Goal: Navigation & Orientation: Find specific page/section

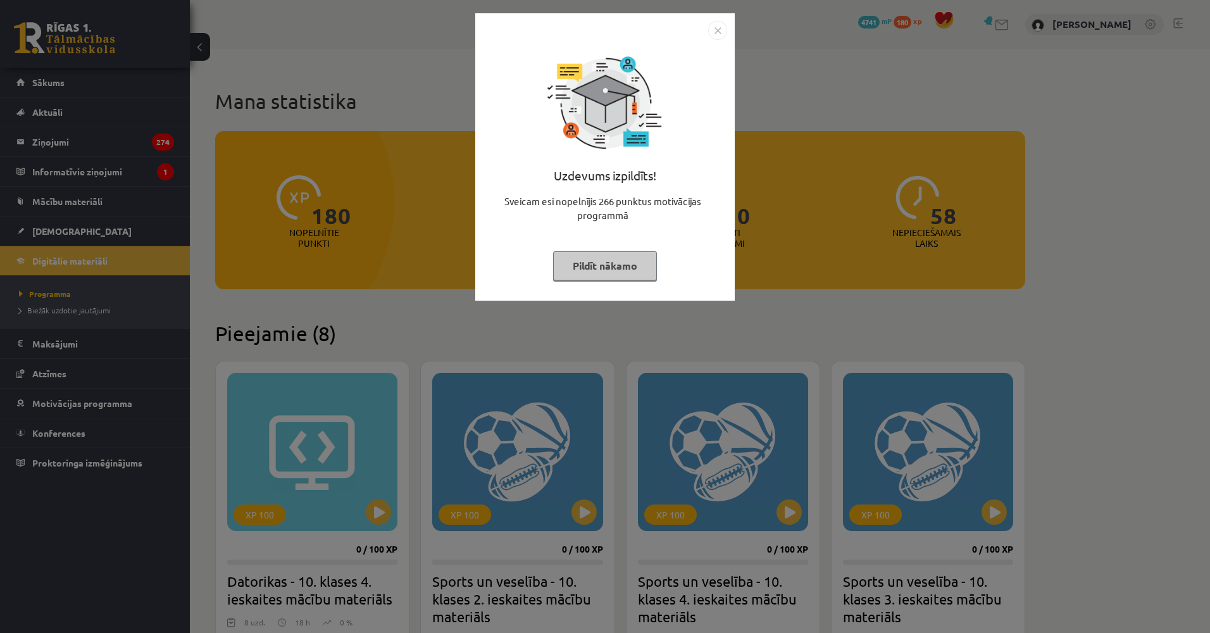
click at [311, 208] on div "Uzdevums izpildīts! Sveicam esi nopelnījis 266 punktus motivācijas programmā Pi…" at bounding box center [605, 316] width 1210 height 633
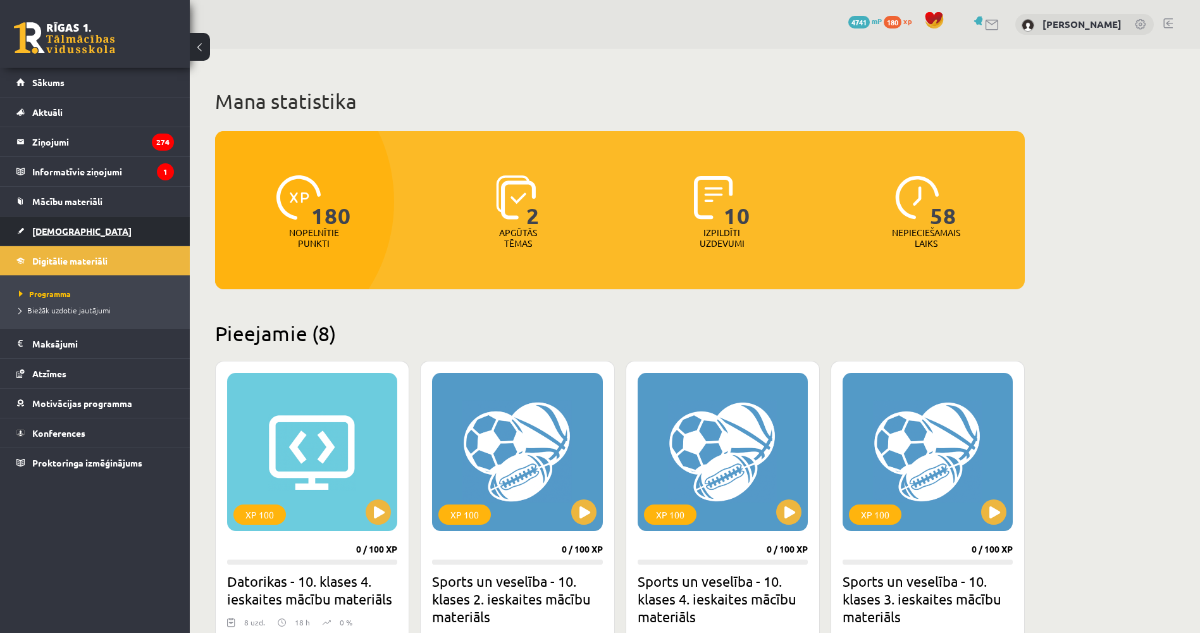
click at [85, 224] on link "[DEMOGRAPHIC_DATA]" at bounding box center [95, 230] width 158 height 29
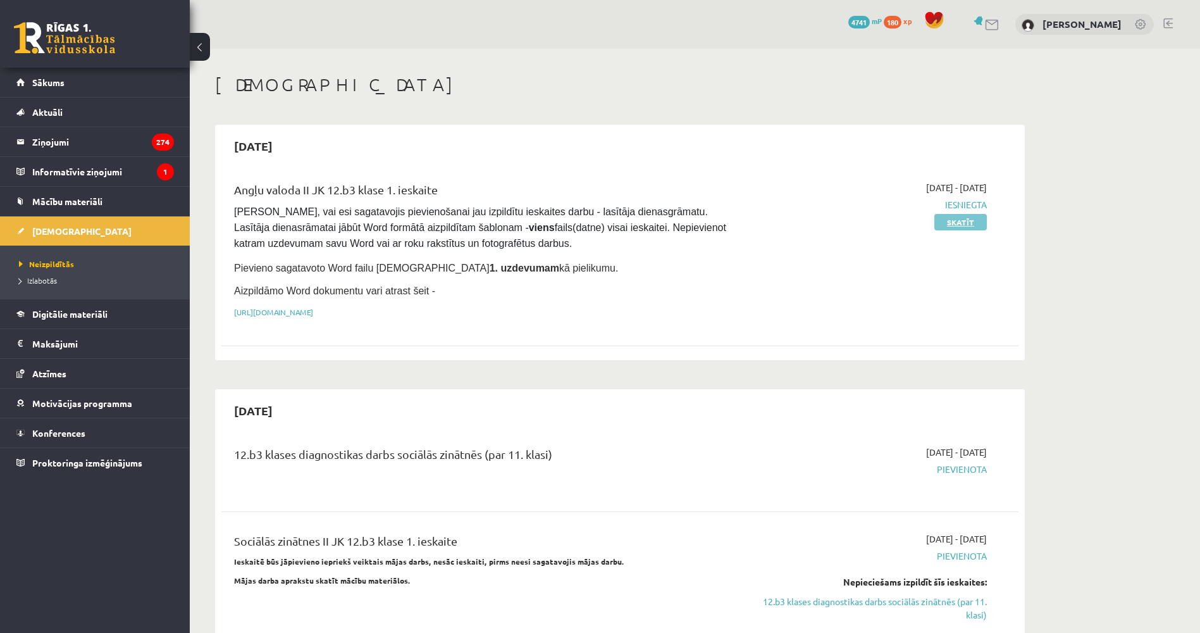
click at [938, 224] on link "Skatīt" at bounding box center [961, 222] width 53 height 16
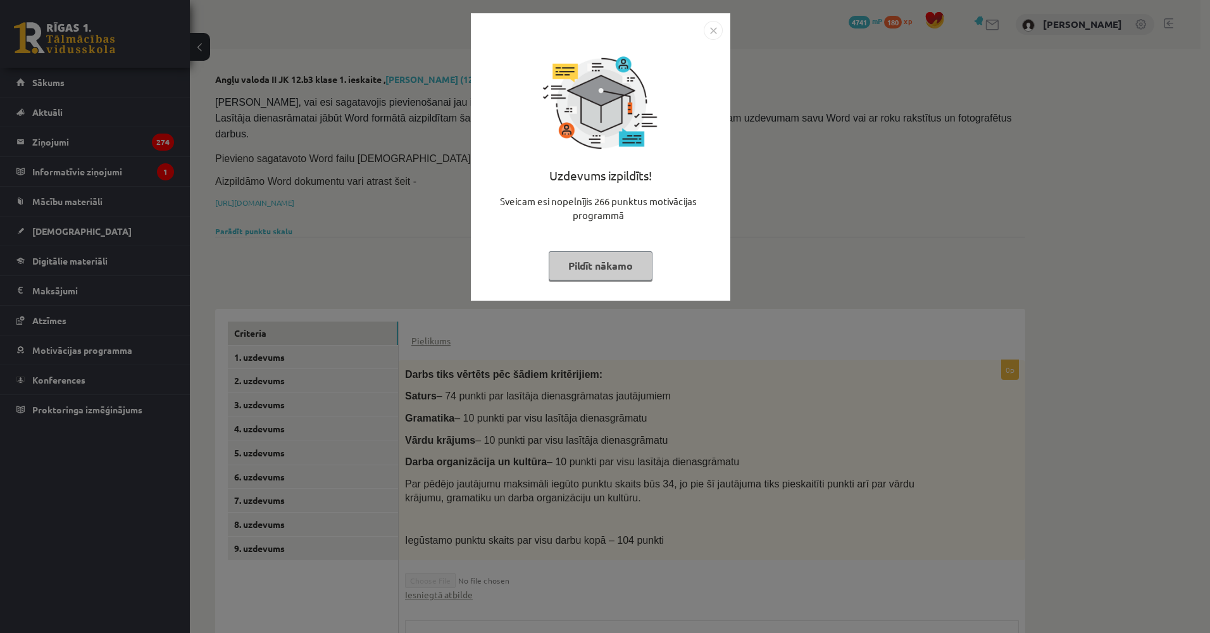
click at [112, 136] on div "Uzdevums izpildīts! Sveicam esi nopelnījis 266 punktus motivācijas programmā Pi…" at bounding box center [605, 316] width 1210 height 633
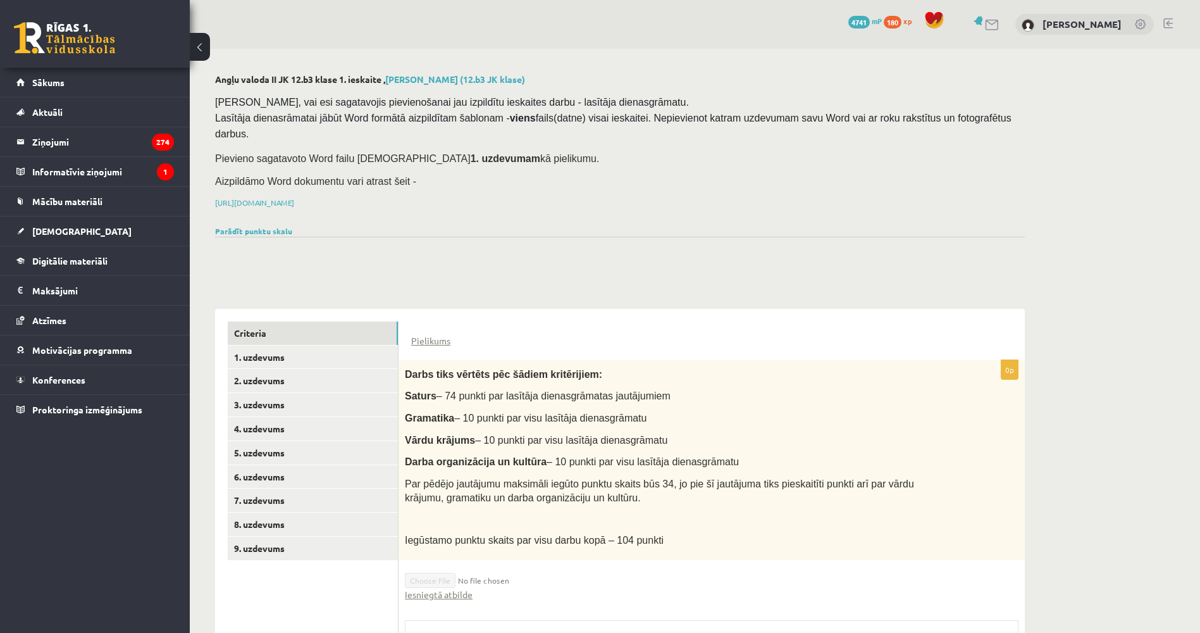
click at [68, 138] on legend "Ziņojumi 274" at bounding box center [103, 141] width 142 height 29
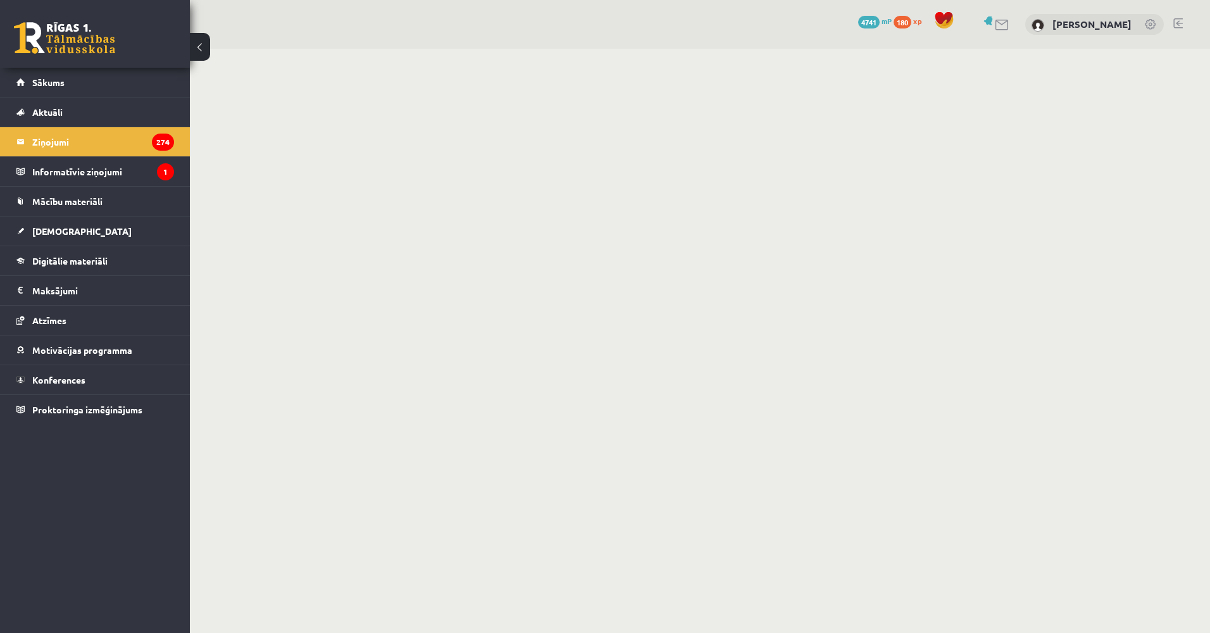
click at [903, 21] on span "180" at bounding box center [903, 22] width 18 height 13
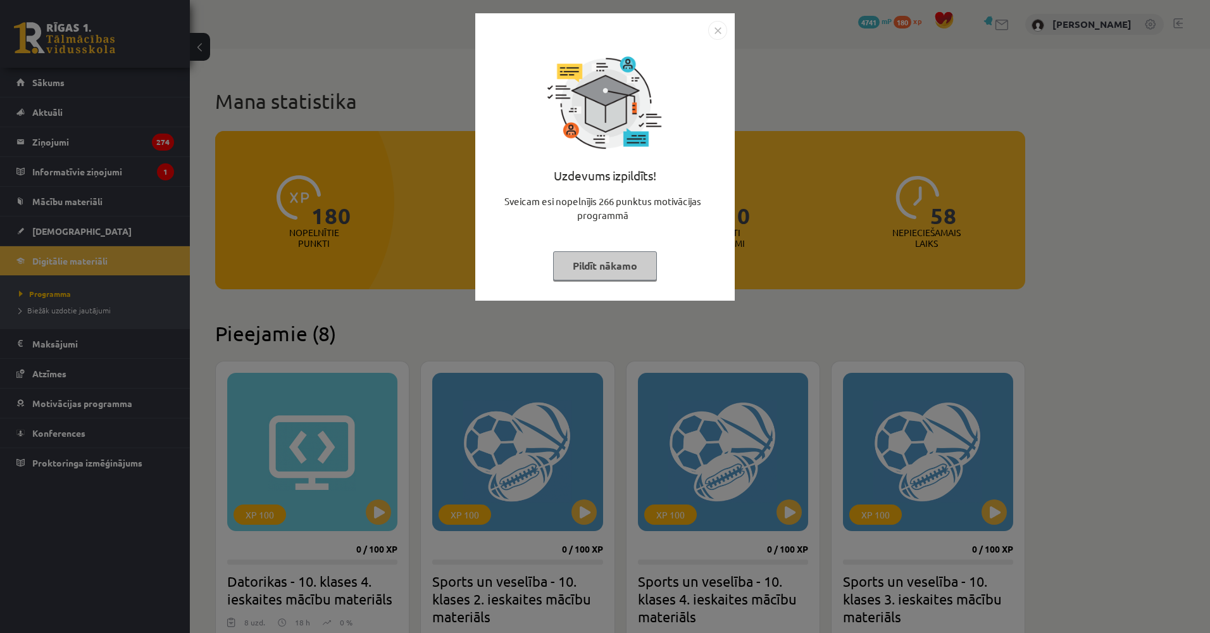
click at [437, 251] on div "Uzdevums izpildīts! Sveicam esi nopelnījis 266 punktus motivācijas programmā Pi…" at bounding box center [605, 316] width 1210 height 633
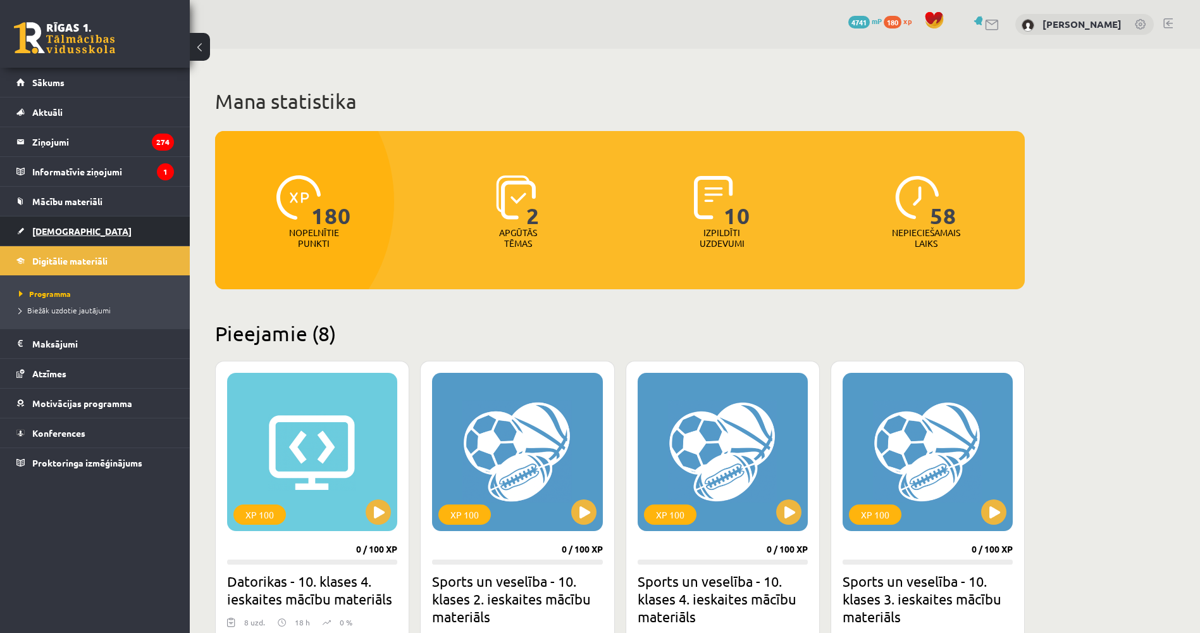
click at [89, 235] on link "[DEMOGRAPHIC_DATA]" at bounding box center [95, 230] width 158 height 29
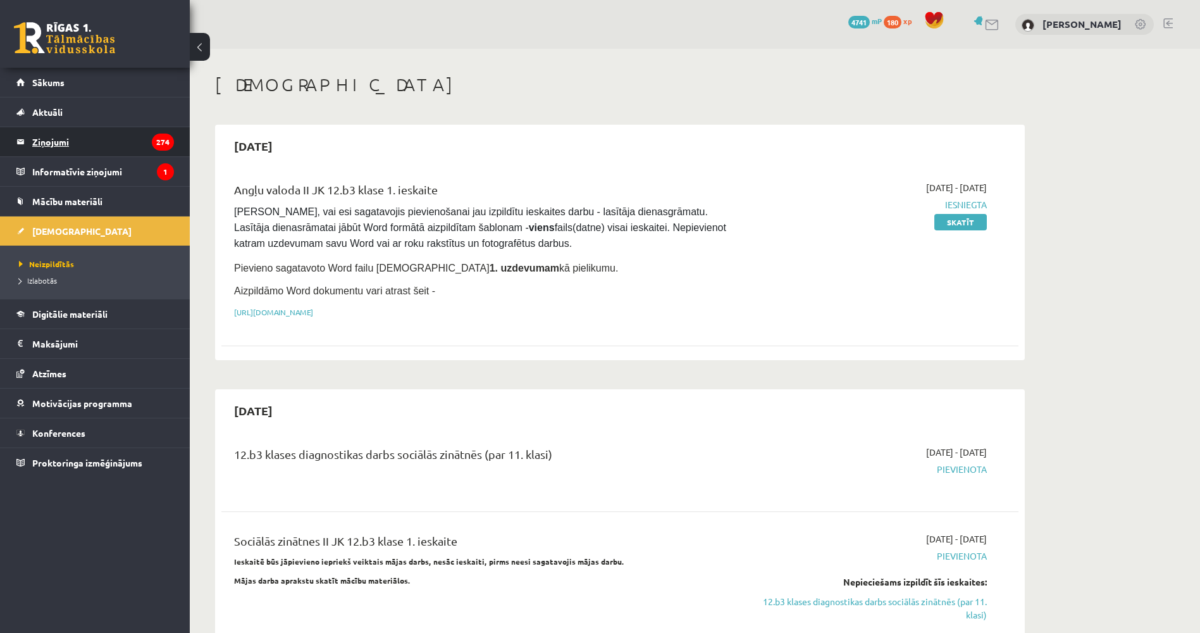
click at [98, 141] on legend "Ziņojumi 274" at bounding box center [103, 141] width 142 height 29
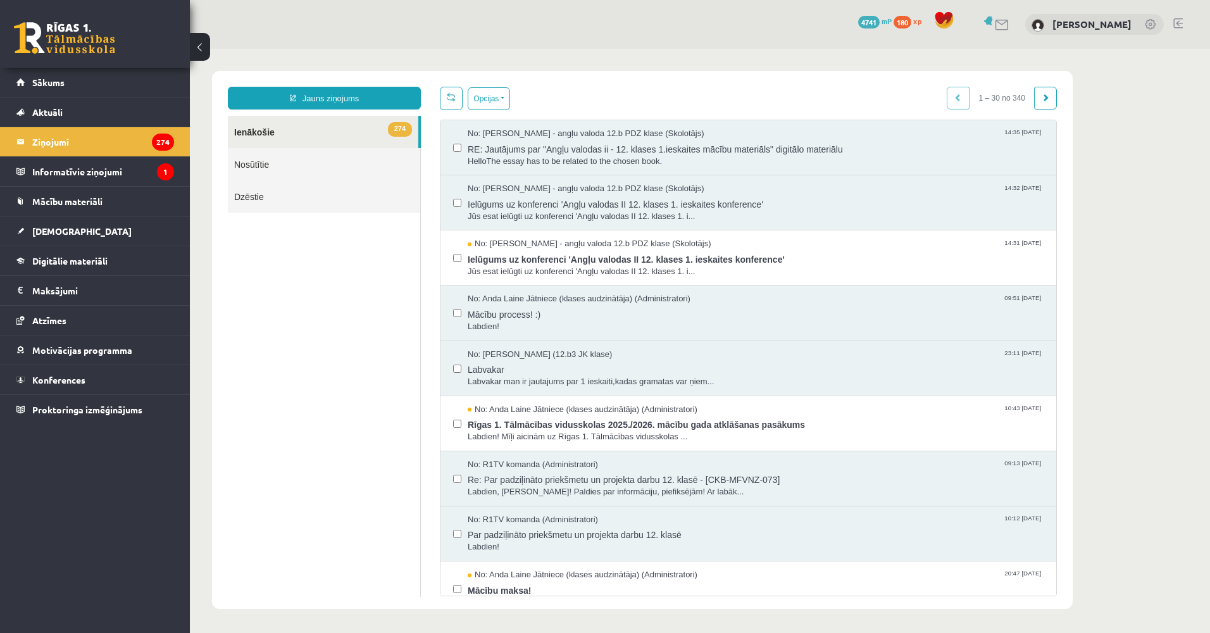
click at [85, 39] on link at bounding box center [64, 38] width 101 height 32
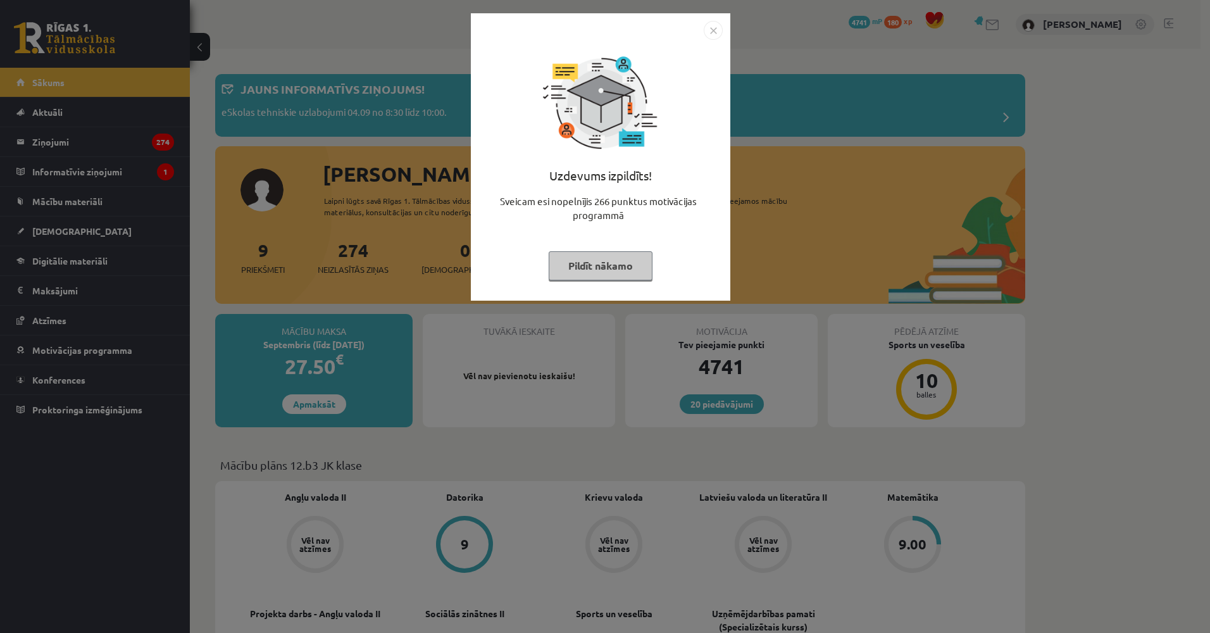
drag, startPoint x: 333, startPoint y: 302, endPoint x: 340, endPoint y: 308, distance: 9.1
click at [339, 308] on div "Uzdevums izpildīts! Sveicam esi nopelnījis 266 punktus motivācijas programmā Pi…" at bounding box center [605, 316] width 1210 height 633
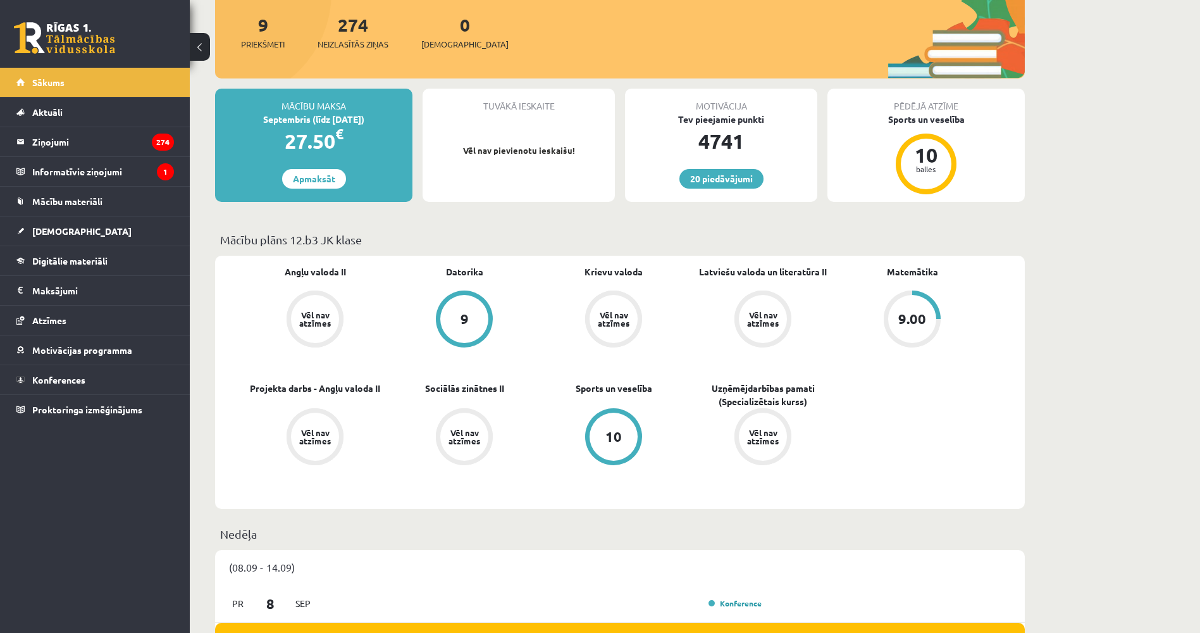
scroll to position [316, 0]
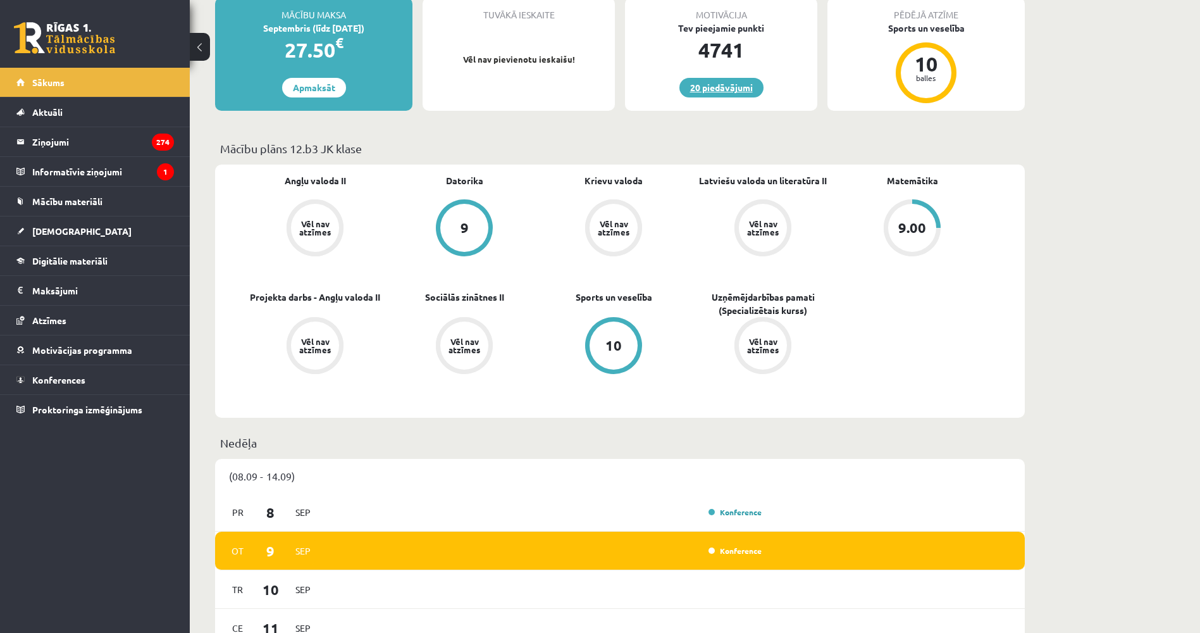
click at [737, 82] on link "20 piedāvājumi" at bounding box center [722, 88] width 84 height 20
